Goal: Complete application form: Complete application form

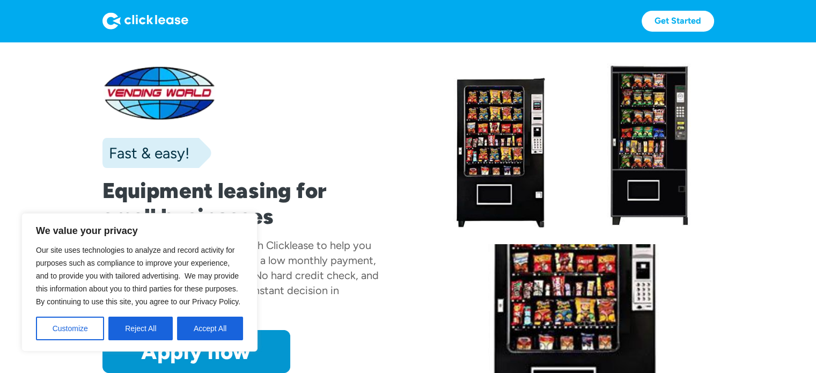
click at [220, 327] on button "Accept All" at bounding box center [210, 329] width 66 height 24
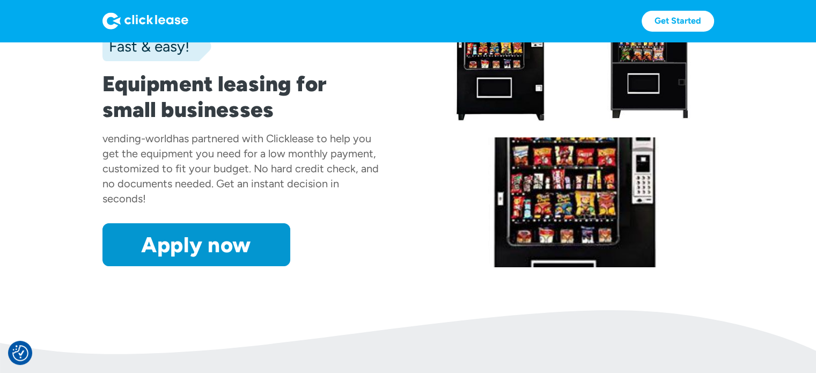
scroll to position [107, 0]
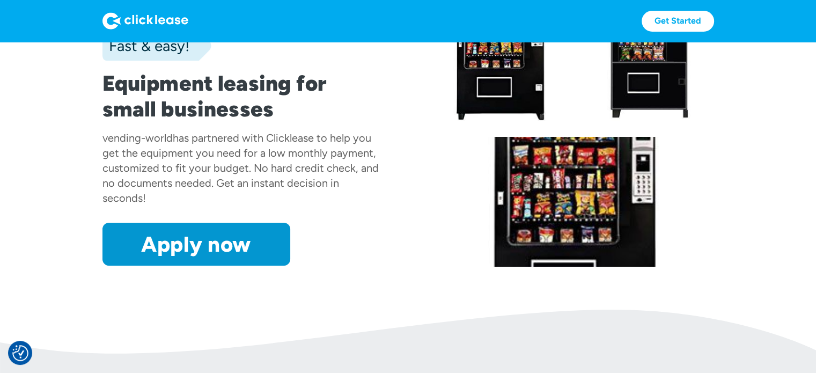
click at [207, 239] on link "Apply now" at bounding box center [196, 244] width 188 height 43
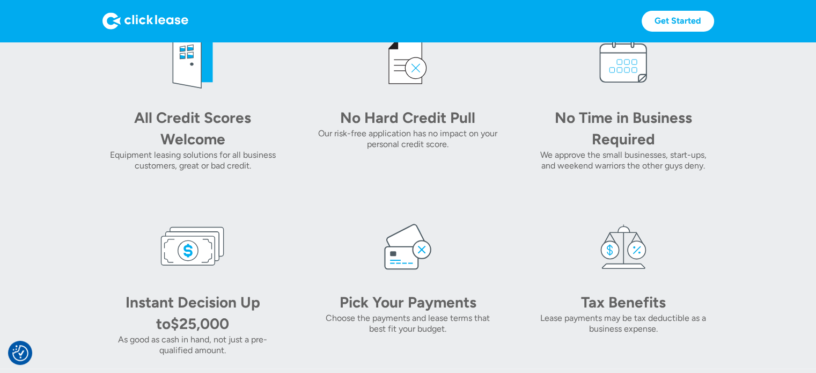
scroll to position [369, 0]
